Goal: Task Accomplishment & Management: Use online tool/utility

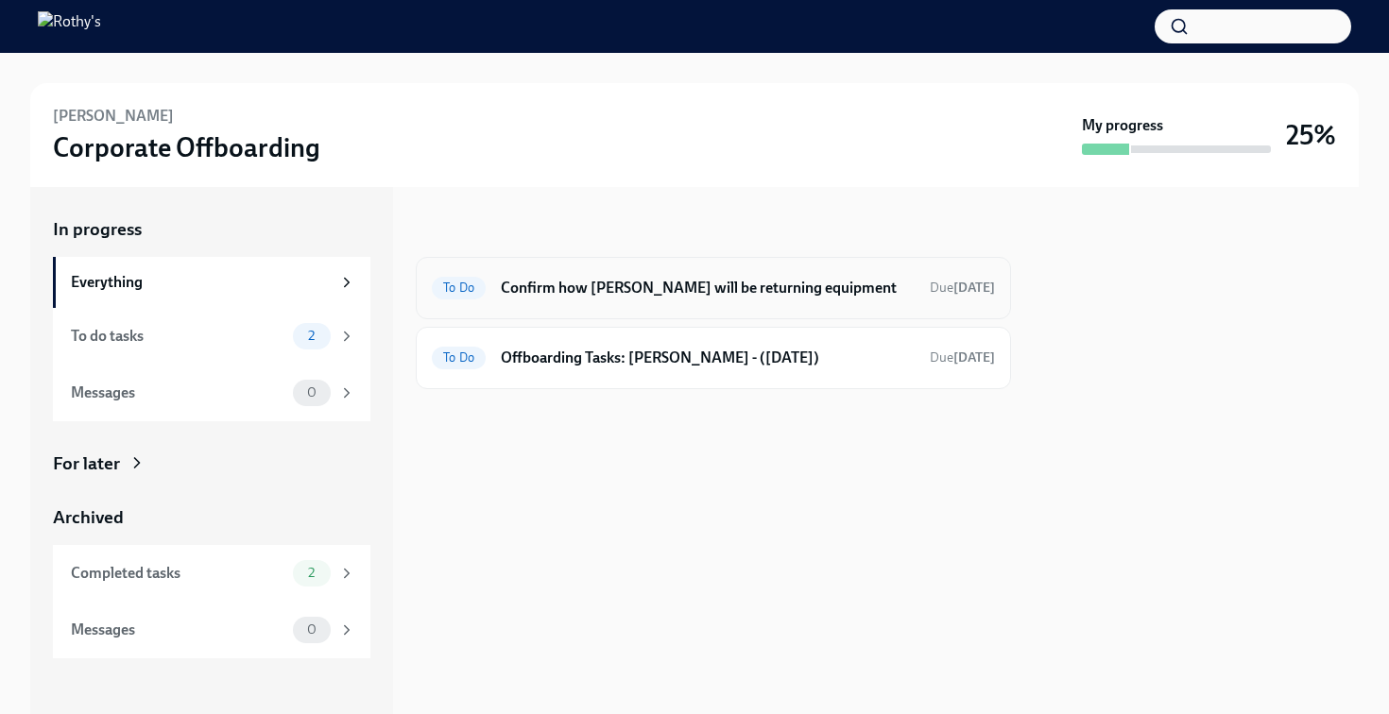
click at [525, 301] on div "To Do Confirm how [PERSON_NAME] will be returning equipment Due [DATE]" at bounding box center [713, 288] width 563 height 30
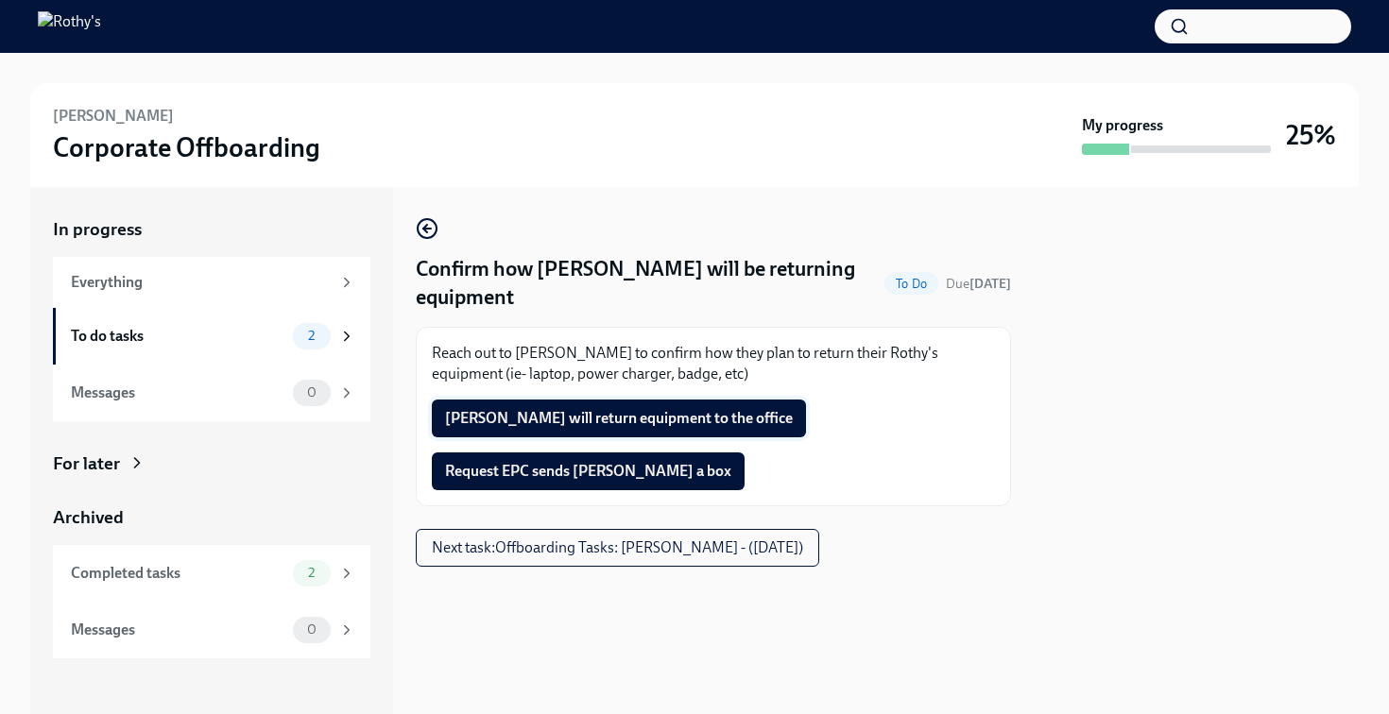
click at [542, 417] on span "[PERSON_NAME] will return equipment to the office" at bounding box center [619, 418] width 348 height 19
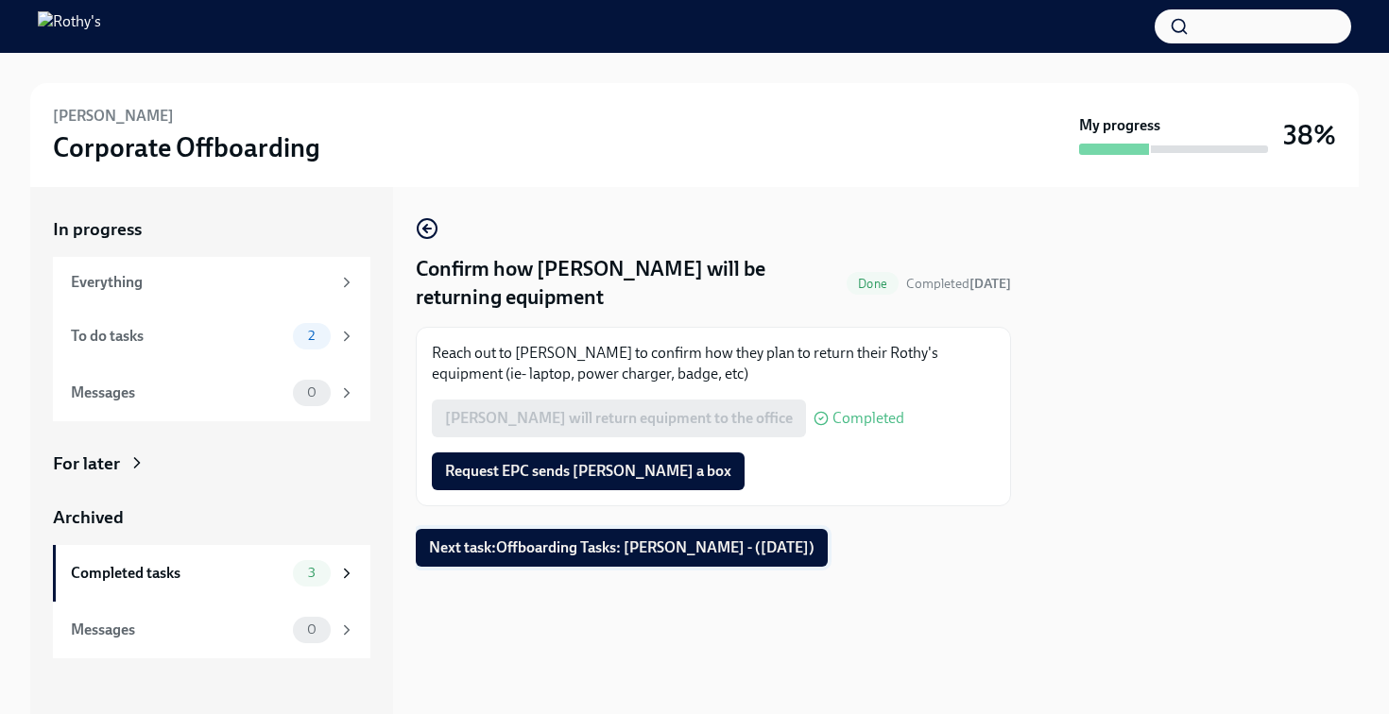
click at [541, 549] on span "Next task : Offboarding Tasks: [PERSON_NAME] - ([DATE])" at bounding box center [622, 548] width 386 height 19
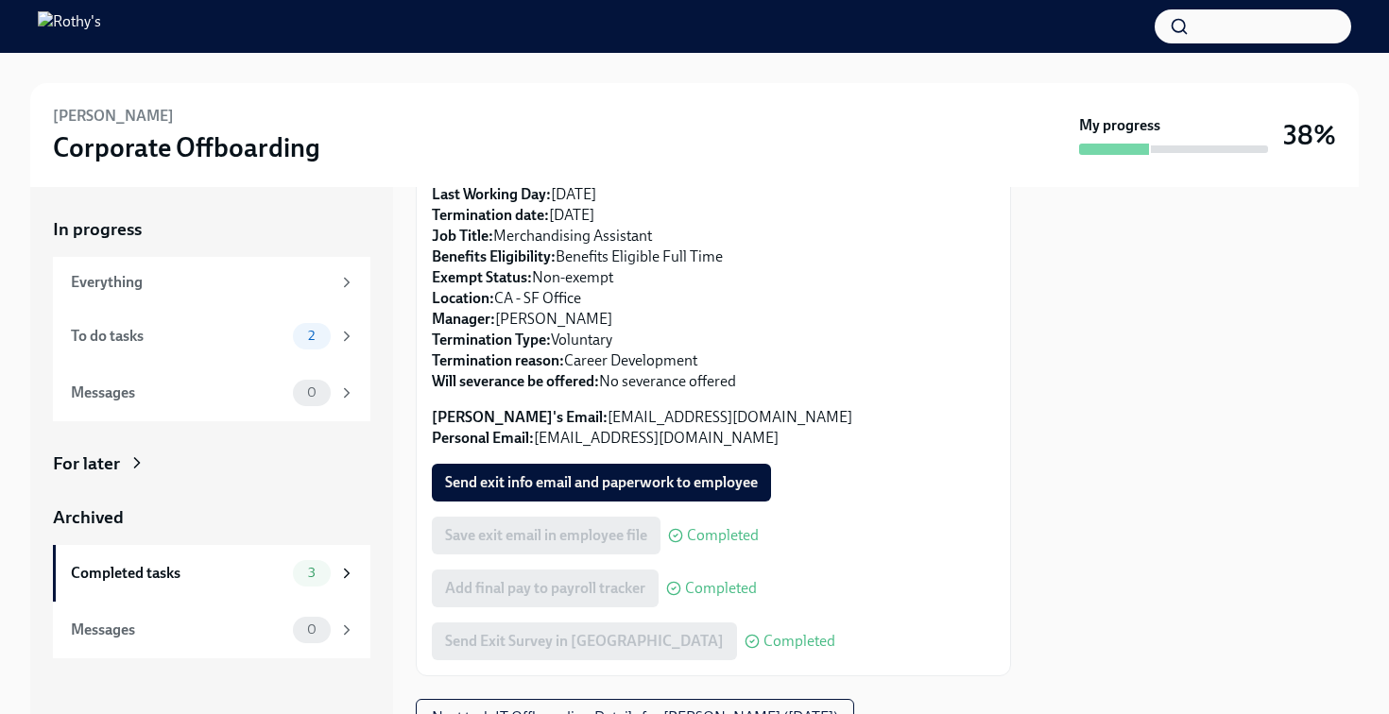
scroll to position [189, 0]
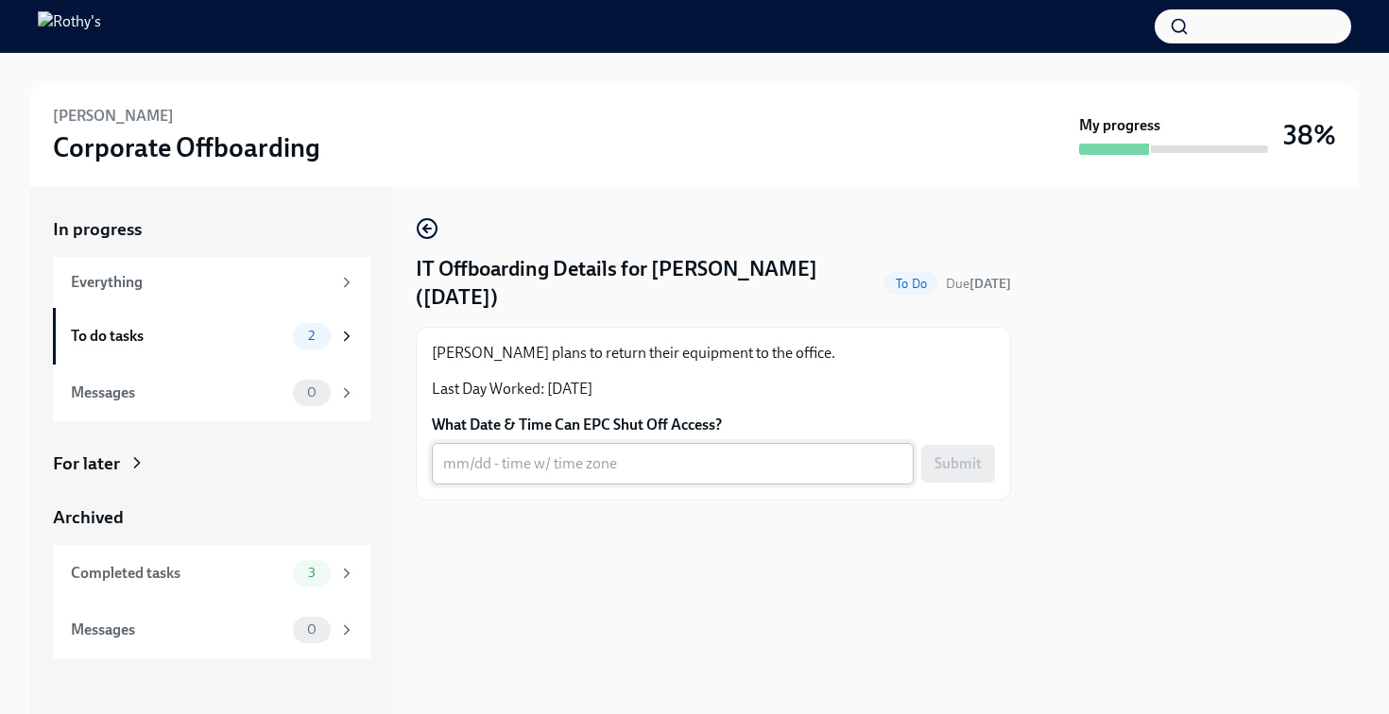
click at [585, 464] on textarea "What Date & Time Can EPC Shut Off Access?" at bounding box center [672, 464] width 459 height 23
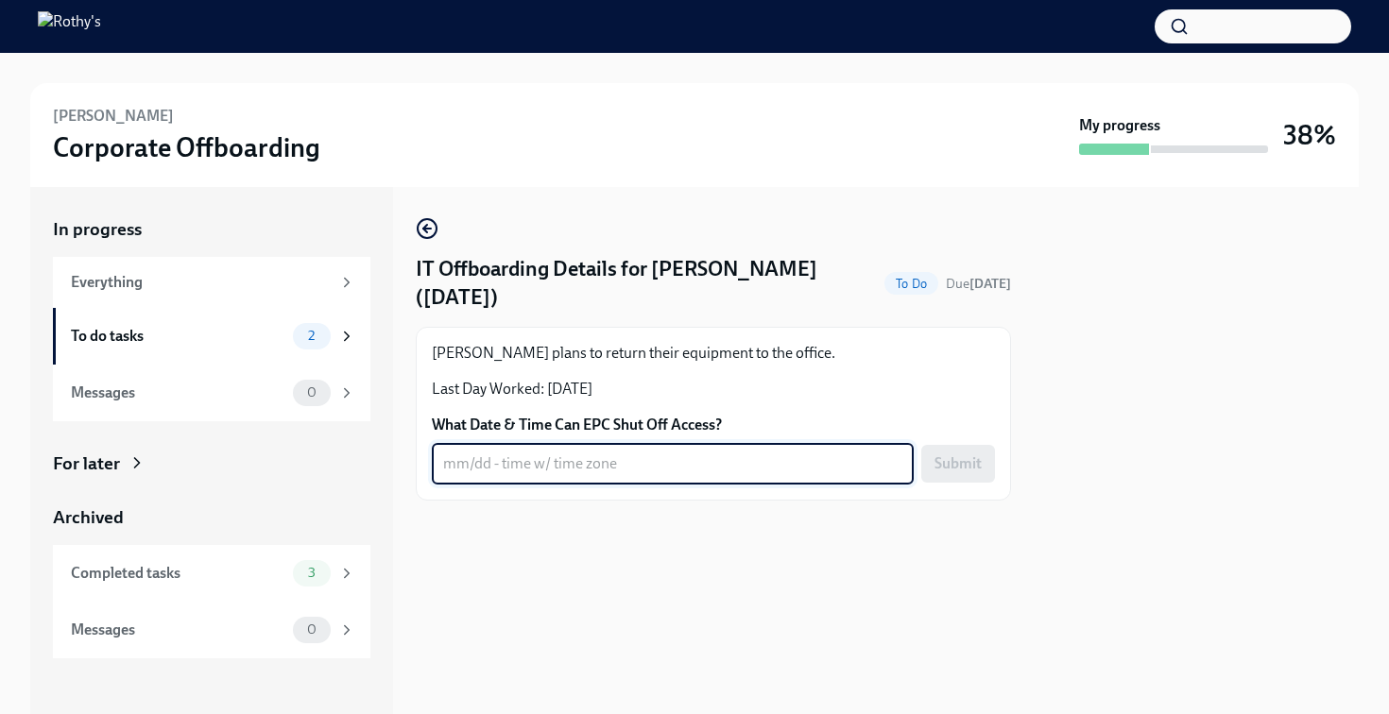
type textarea "O"
type textarea "[DATE] EOD"
click at [971, 453] on button "Submit" at bounding box center [958, 464] width 74 height 38
